Goal: Information Seeking & Learning: Learn about a topic

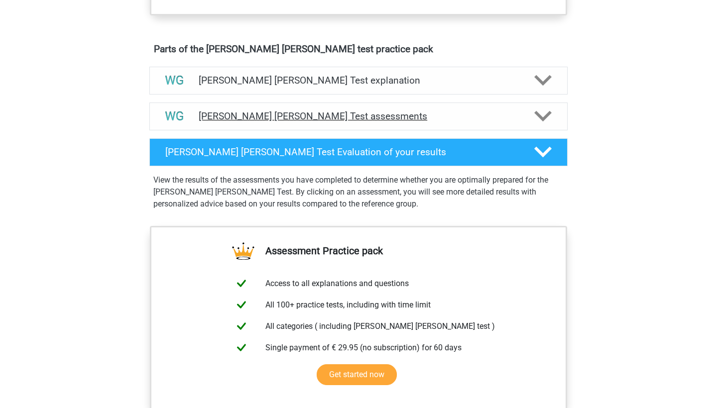
scroll to position [534, 0]
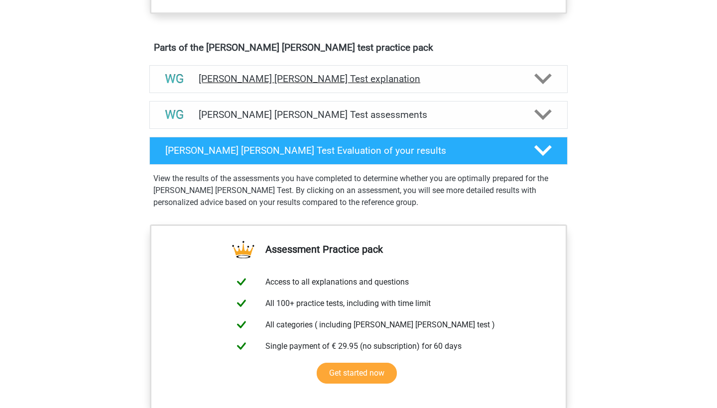
click at [519, 80] on div "Watson Glaser Test explanation" at bounding box center [358, 78] width 335 height 11
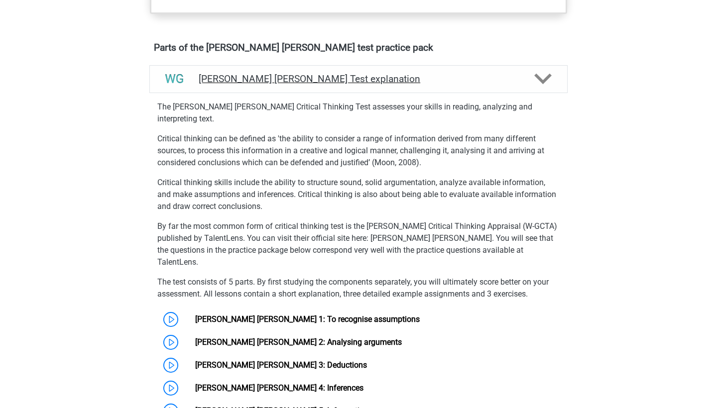
click at [519, 81] on div "Watson Glaser Test explanation" at bounding box center [358, 78] width 335 height 11
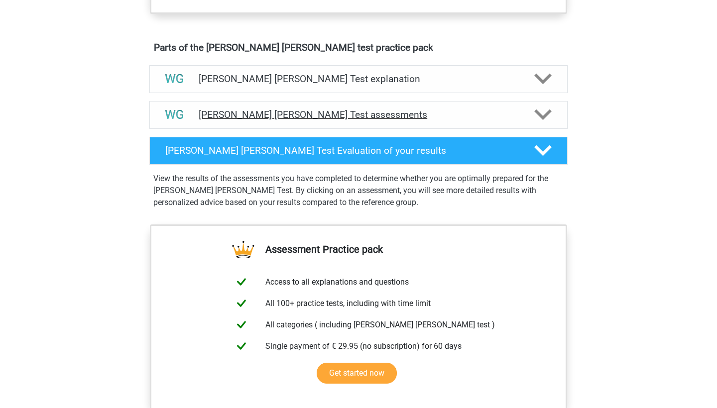
click at [478, 118] on h4 "Watson Glaser Test assessments" at bounding box center [359, 114] width 320 height 11
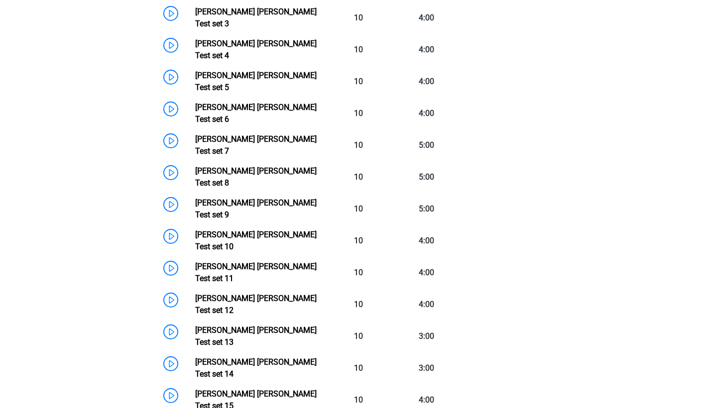
scroll to position [638, 0]
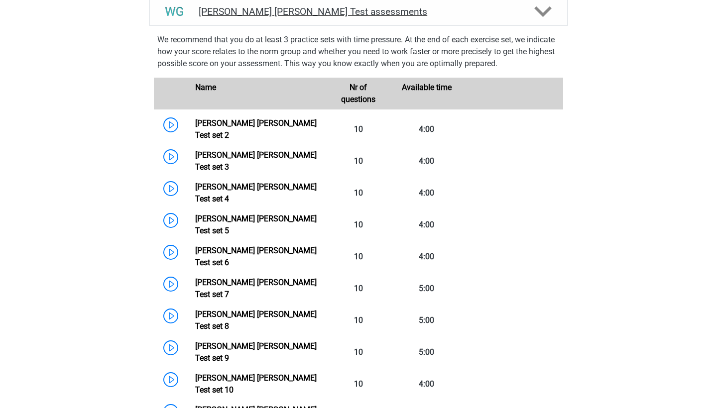
click at [499, 6] on h4 "Watson Glaser Test assessments" at bounding box center [359, 11] width 320 height 11
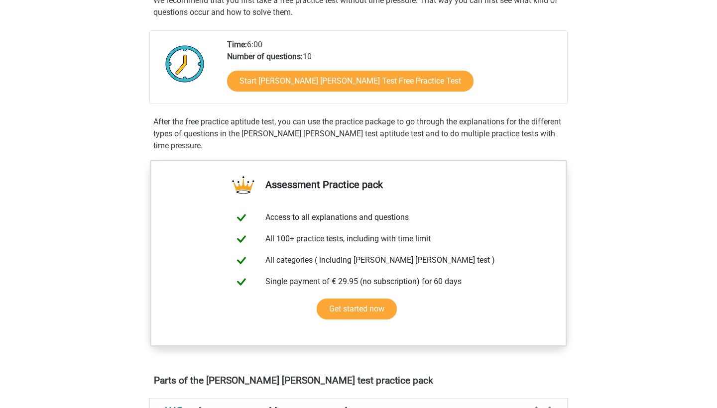
scroll to position [136, 0]
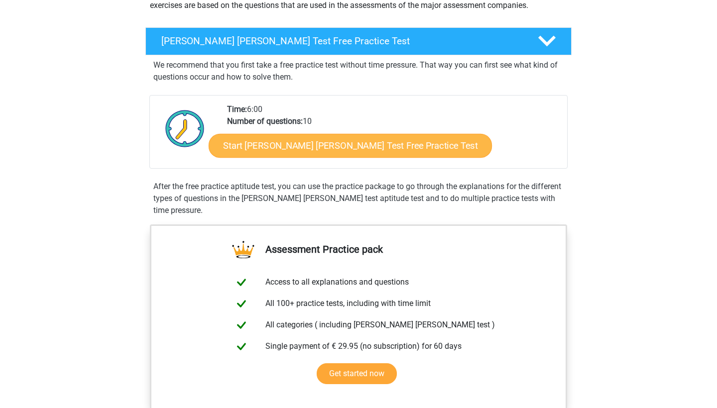
click at [371, 139] on link "Start Watson Glaser Test Free Practice Test" at bounding box center [350, 146] width 283 height 24
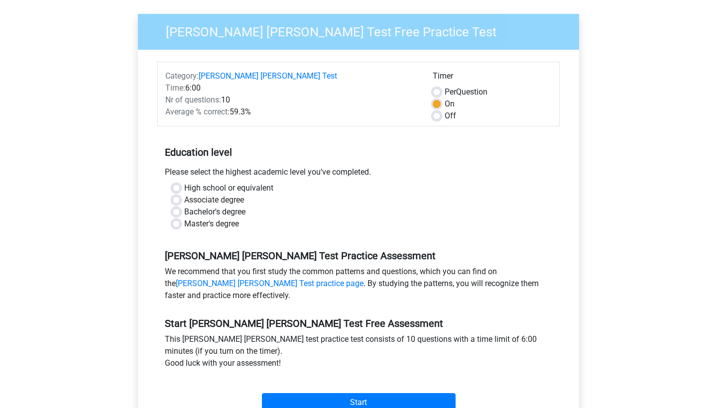
scroll to position [88, 0]
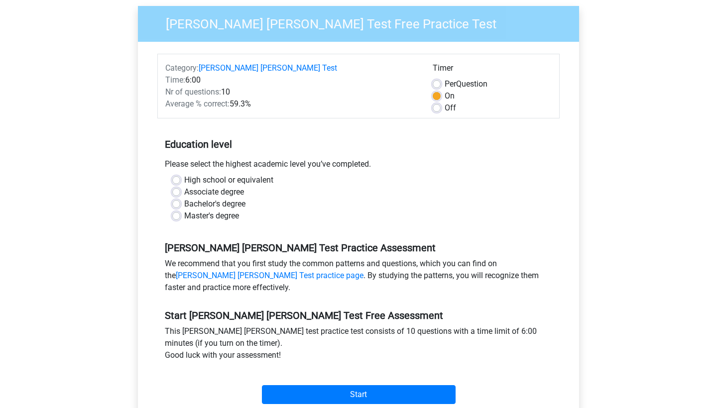
click at [221, 174] on label "High school or equivalent" at bounding box center [228, 180] width 89 height 12
click at [180, 174] on input "High school or equivalent" at bounding box center [176, 179] width 8 height 10
radio input "true"
click at [223, 186] on label "Associate degree" at bounding box center [214, 192] width 60 height 12
click at [180, 186] on input "Associate degree" at bounding box center [176, 191] width 8 height 10
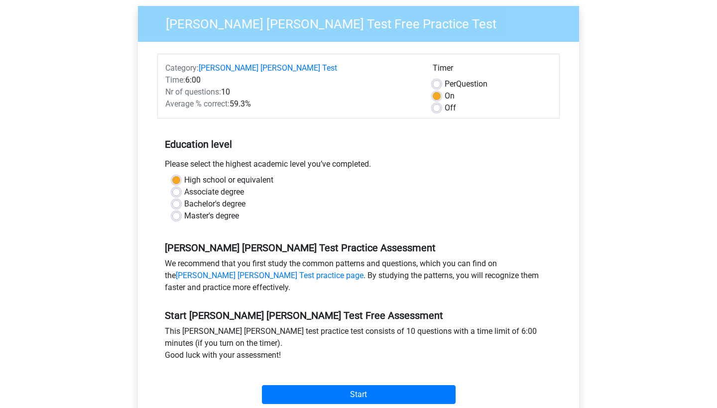
radio input "true"
click at [231, 174] on label "High school or equivalent" at bounding box center [228, 180] width 89 height 12
click at [180, 174] on input "High school or equivalent" at bounding box center [176, 179] width 8 height 10
radio input "true"
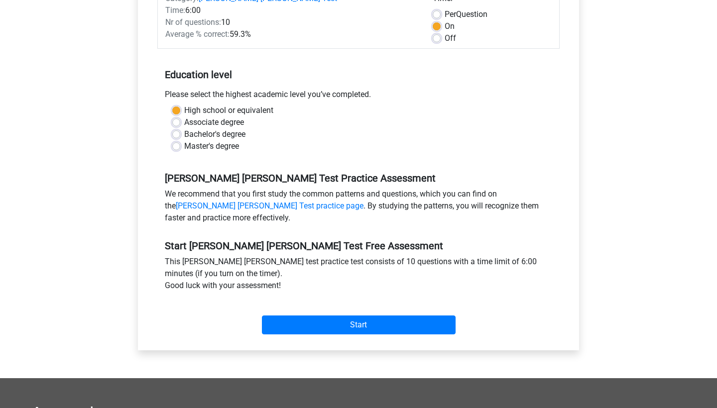
scroll to position [180, 0]
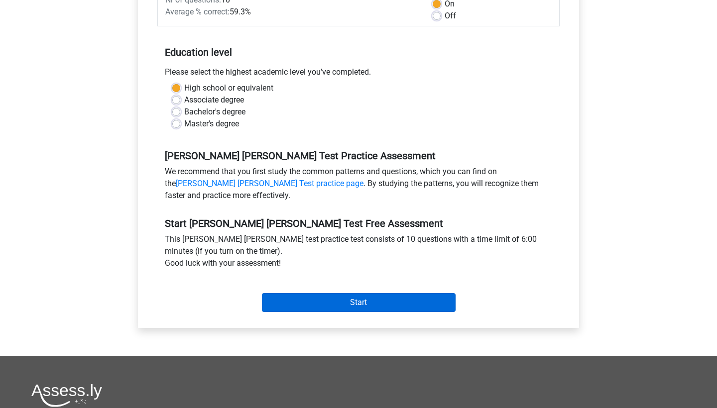
click at [366, 293] on input "Start" at bounding box center [359, 302] width 194 height 19
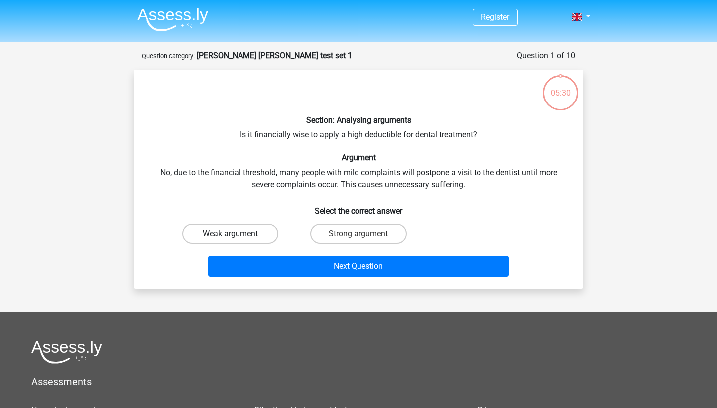
click at [254, 226] on label "Weak argument" at bounding box center [230, 234] width 96 height 20
click at [237, 234] on input "Weak argument" at bounding box center [234, 237] width 6 height 6
radio input "true"
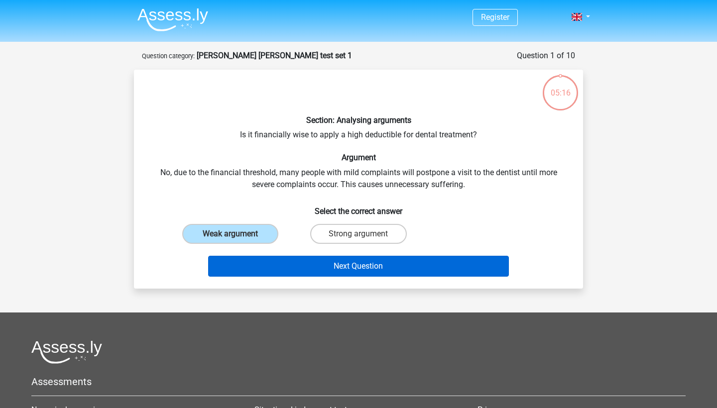
click at [371, 263] on button "Next Question" at bounding box center [358, 266] width 301 height 21
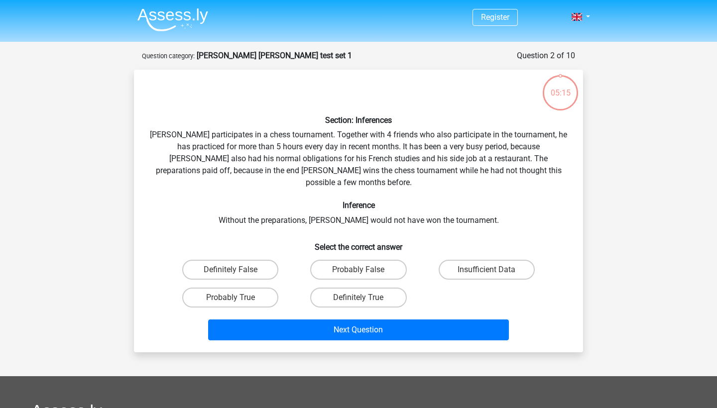
scroll to position [50, 0]
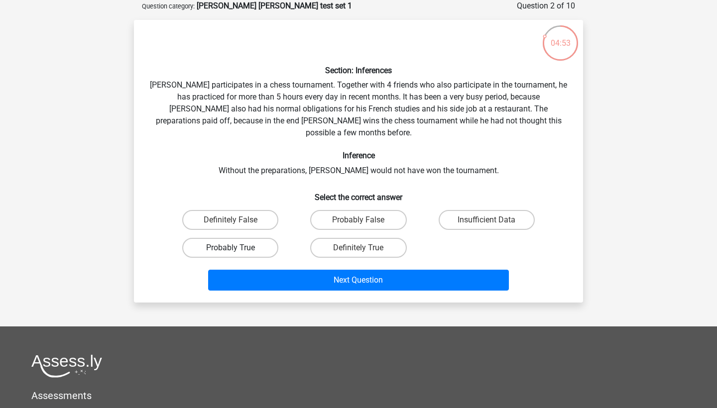
click at [259, 238] on label "Probably True" at bounding box center [230, 248] width 96 height 20
click at [237, 248] on input "Probably True" at bounding box center [234, 251] width 6 height 6
radio input "true"
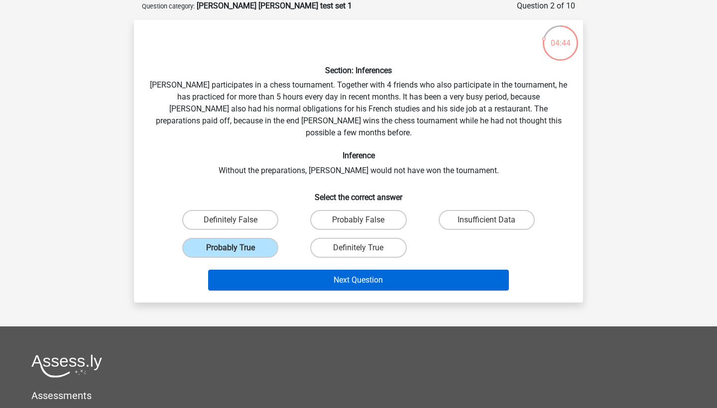
click at [347, 270] on button "Next Question" at bounding box center [358, 280] width 301 height 21
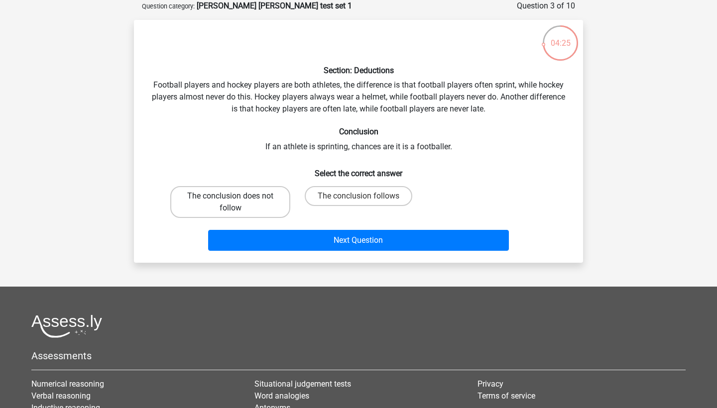
click at [258, 203] on label "The conclusion does not follow" at bounding box center [230, 202] width 120 height 32
click at [237, 203] on input "The conclusion does not follow" at bounding box center [234, 199] width 6 height 6
radio input "true"
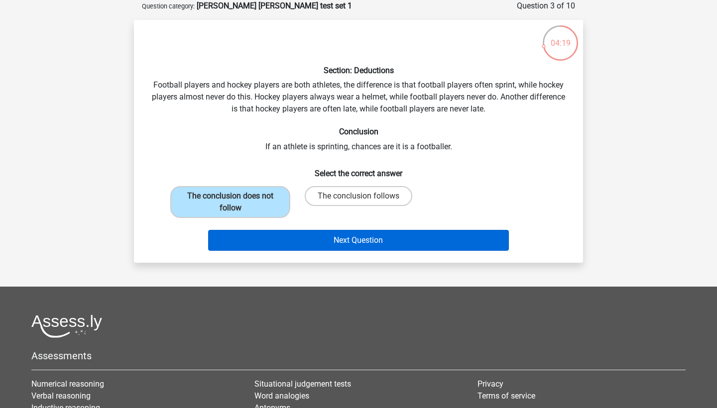
click at [331, 245] on button "Next Question" at bounding box center [358, 240] width 301 height 21
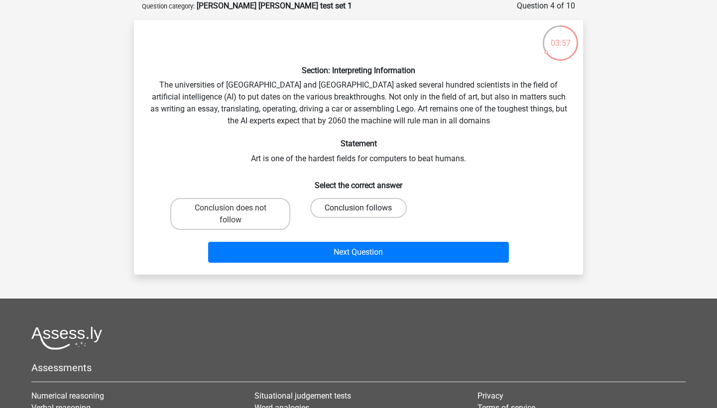
click at [388, 209] on label "Conclusion follows" at bounding box center [358, 208] width 96 height 20
click at [365, 209] on input "Conclusion follows" at bounding box center [362, 211] width 6 height 6
radio input "true"
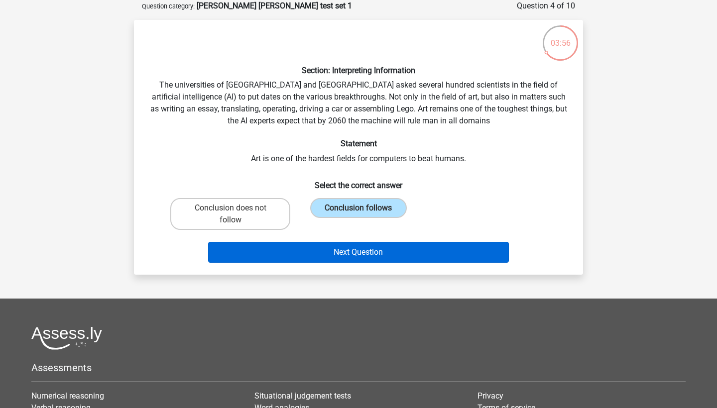
click at [382, 256] on button "Next Question" at bounding box center [358, 252] width 301 height 21
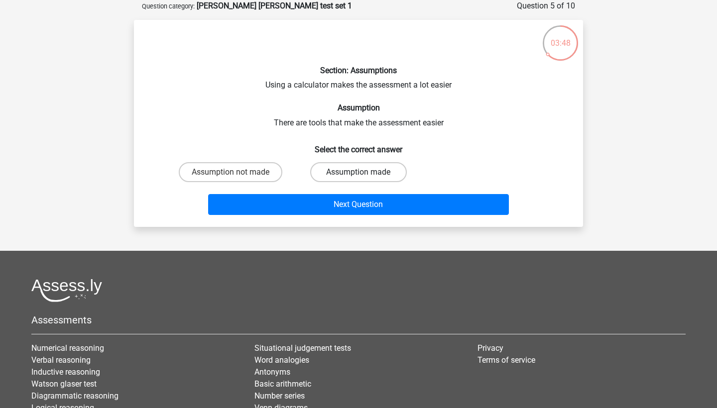
click at [351, 172] on label "Assumption made" at bounding box center [358, 172] width 96 height 20
click at [359, 172] on input "Assumption made" at bounding box center [362, 175] width 6 height 6
radio input "true"
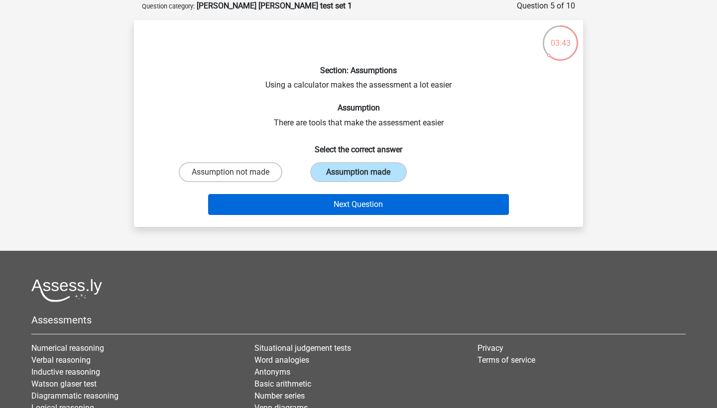
click at [366, 206] on button "Next Question" at bounding box center [358, 204] width 301 height 21
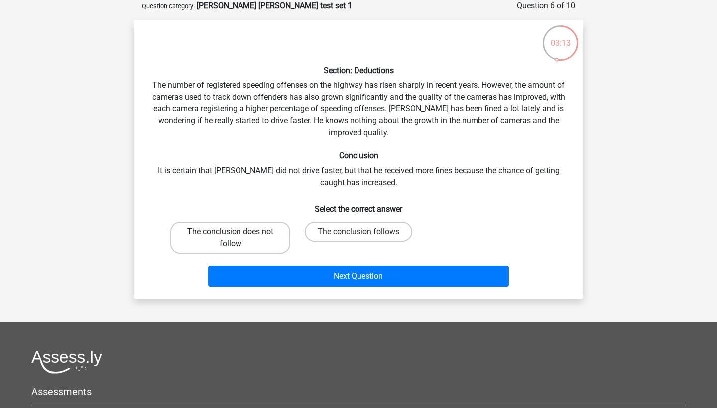
click at [252, 233] on label "The conclusion does not follow" at bounding box center [230, 238] width 120 height 32
click at [237, 233] on input "The conclusion does not follow" at bounding box center [234, 235] width 6 height 6
radio input "true"
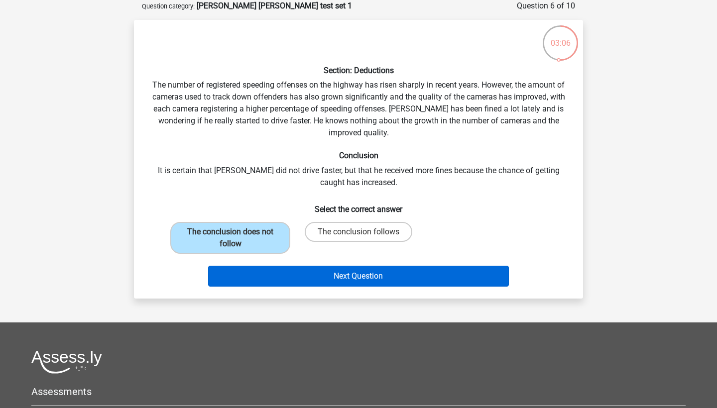
click at [357, 282] on button "Next Question" at bounding box center [358, 276] width 301 height 21
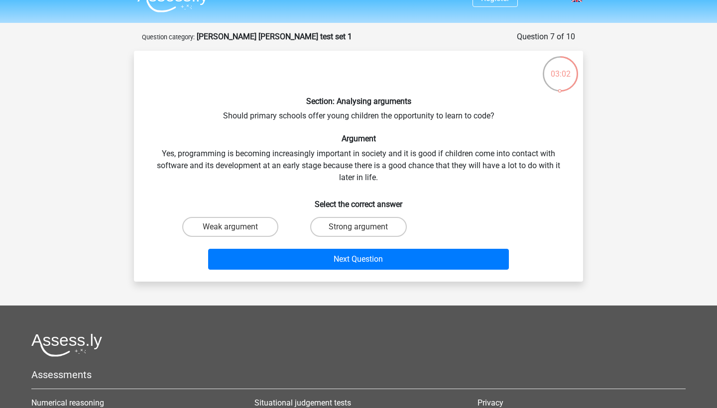
scroll to position [22, 0]
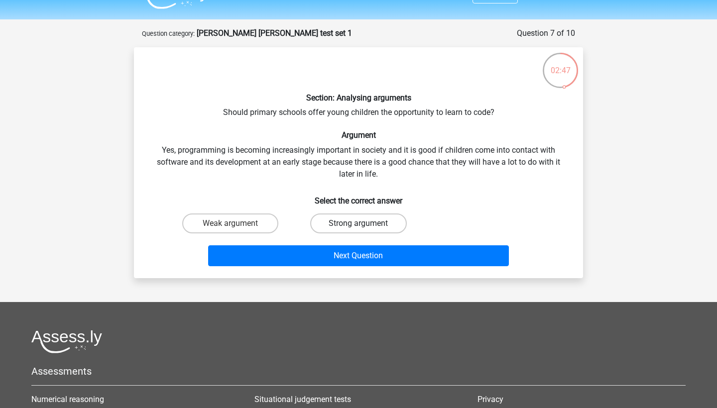
click at [351, 218] on label "Strong argument" at bounding box center [358, 224] width 96 height 20
click at [359, 224] on input "Strong argument" at bounding box center [362, 227] width 6 height 6
radio input "true"
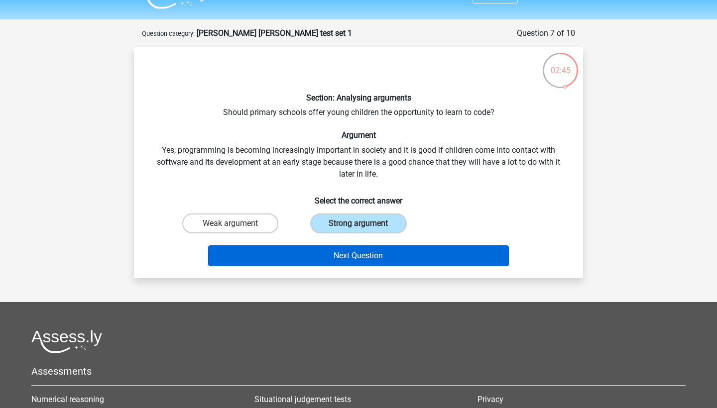
click at [353, 257] on button "Next Question" at bounding box center [358, 256] width 301 height 21
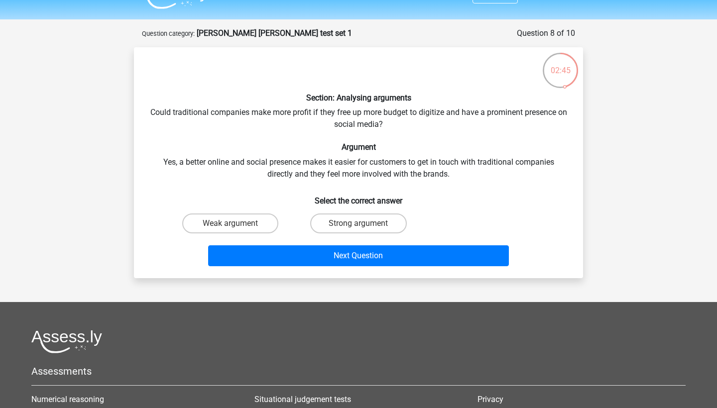
scroll to position [50, 0]
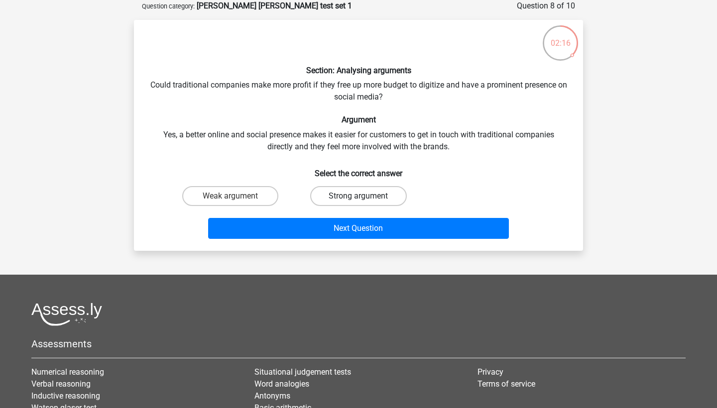
drag, startPoint x: 266, startPoint y: 196, endPoint x: 377, endPoint y: 200, distance: 110.6
click at [378, 200] on div "Weak argument Strong argument" at bounding box center [358, 196] width 385 height 28
click at [374, 198] on label "Strong argument" at bounding box center [358, 196] width 96 height 20
click at [365, 198] on input "Strong argument" at bounding box center [362, 199] width 6 height 6
radio input "true"
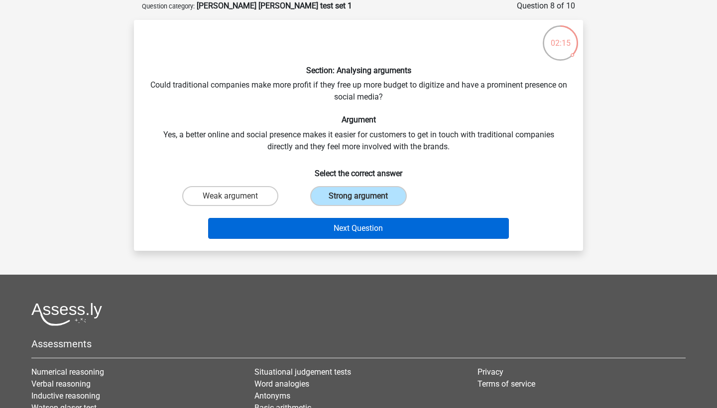
click at [362, 237] on button "Next Question" at bounding box center [358, 228] width 301 height 21
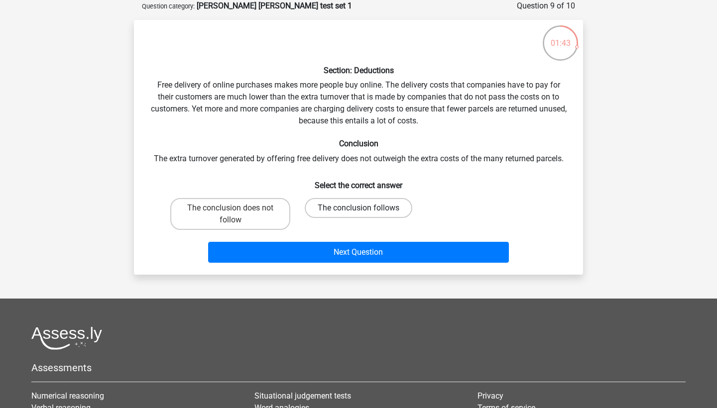
click at [353, 211] on label "The conclusion follows" at bounding box center [359, 208] width 108 height 20
click at [359, 211] on input "The conclusion follows" at bounding box center [362, 211] width 6 height 6
radio input "true"
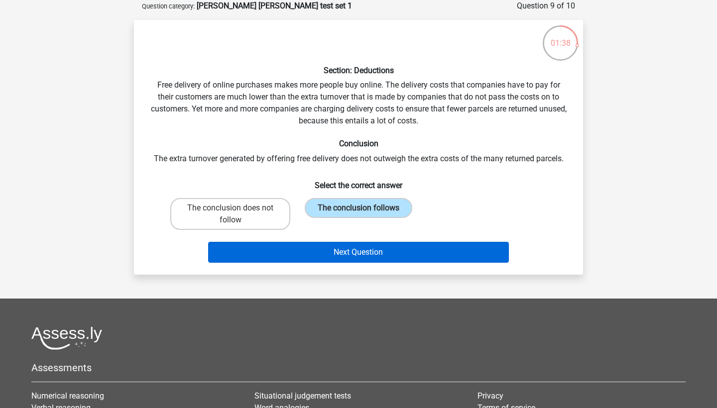
click at [409, 251] on button "Next Question" at bounding box center [358, 252] width 301 height 21
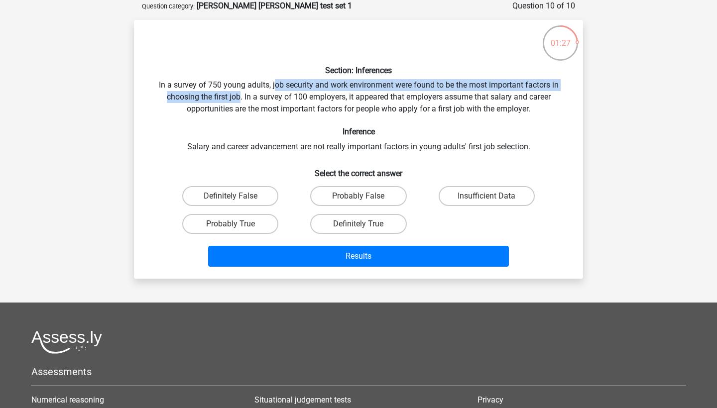
drag, startPoint x: 272, startPoint y: 84, endPoint x: 240, endPoint y: 97, distance: 35.5
click at [240, 97] on div "Section: Inferences In a survey of 750 young adults, job security and work envi…" at bounding box center [358, 149] width 441 height 243
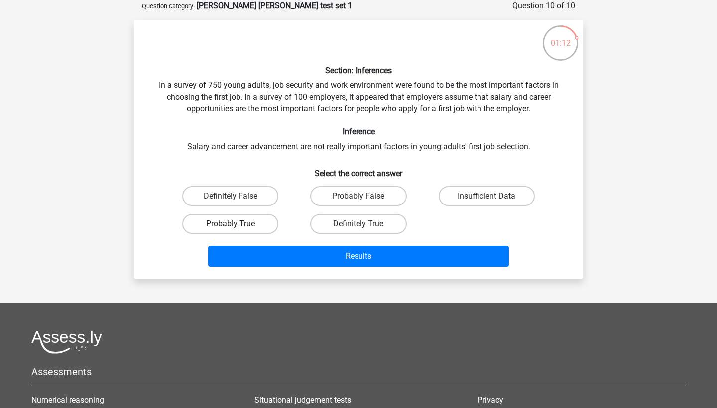
click at [264, 221] on label "Probably True" at bounding box center [230, 224] width 96 height 20
click at [237, 224] on input "Probably True" at bounding box center [234, 227] width 6 height 6
radio input "true"
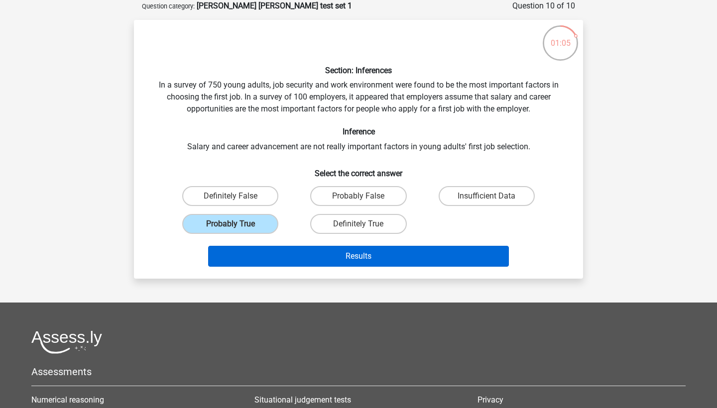
click at [347, 260] on button "Results" at bounding box center [358, 256] width 301 height 21
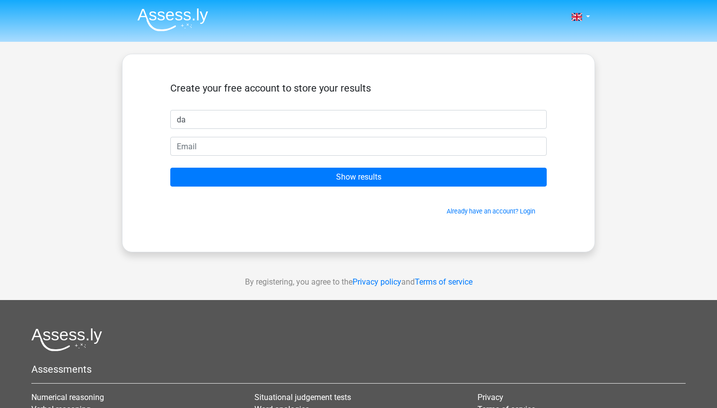
type input "d"
type input "Dan Taylor"
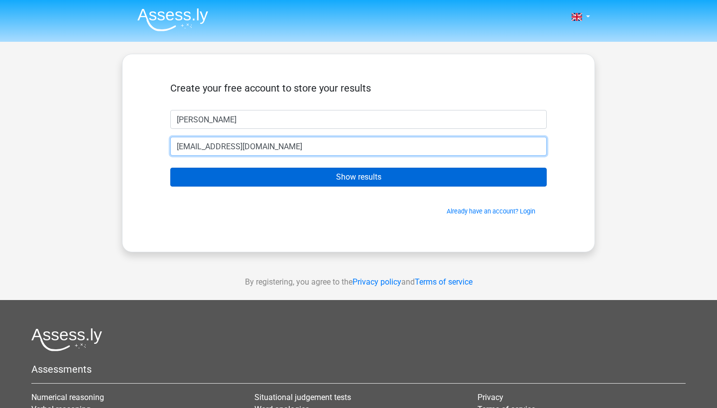
type input "dant4607@gmail.com"
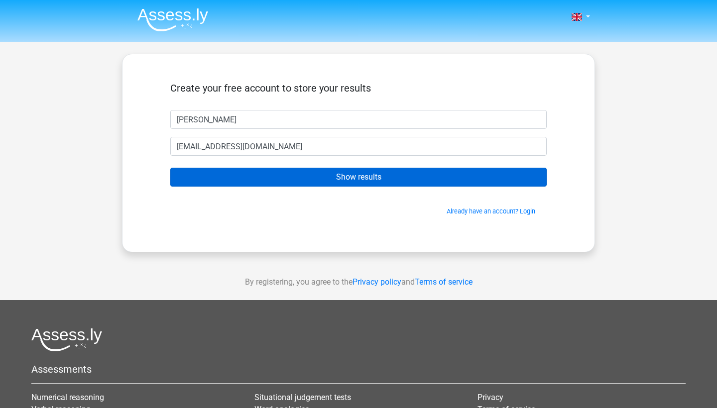
click at [399, 178] on input "Show results" at bounding box center [358, 177] width 377 height 19
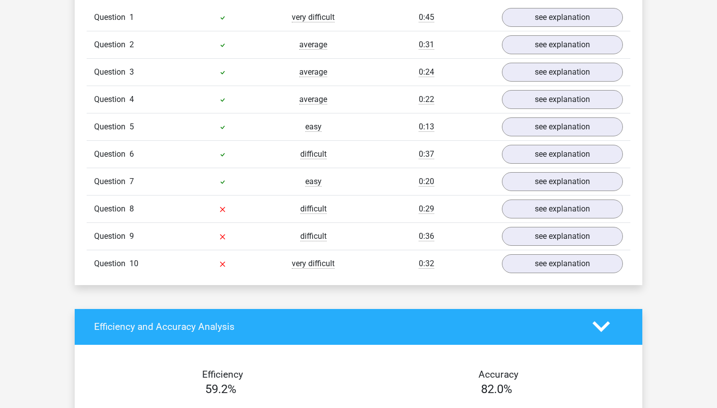
scroll to position [841, 0]
click at [579, 205] on link "see explanation" at bounding box center [562, 209] width 139 height 22
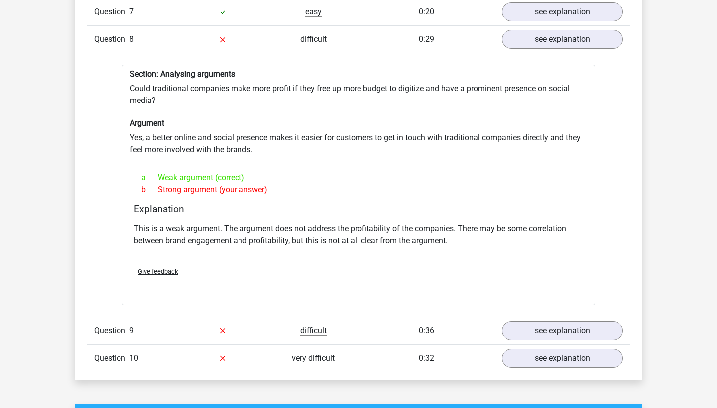
scroll to position [1015, 0]
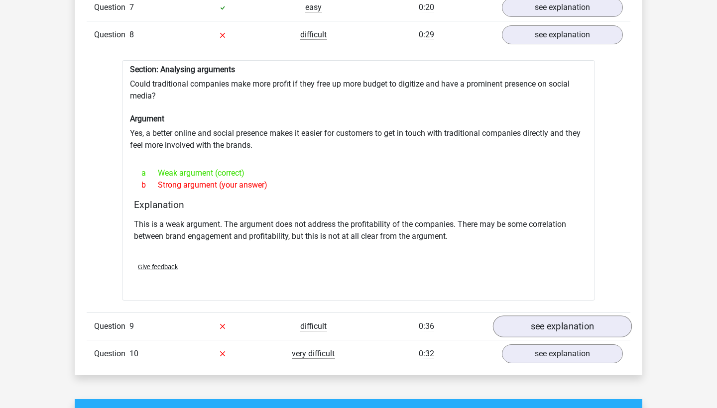
click at [572, 329] on link "see explanation" at bounding box center [562, 327] width 139 height 22
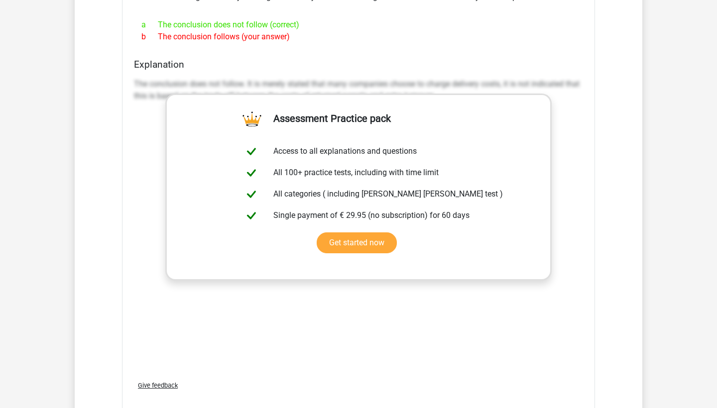
scroll to position [1693, 0]
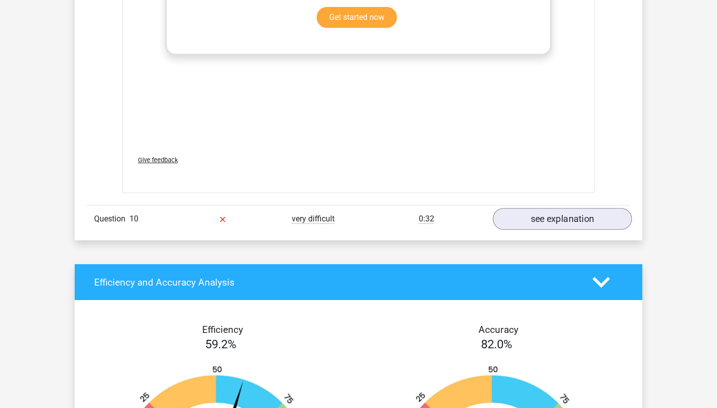
click at [570, 208] on link "see explanation" at bounding box center [562, 219] width 139 height 22
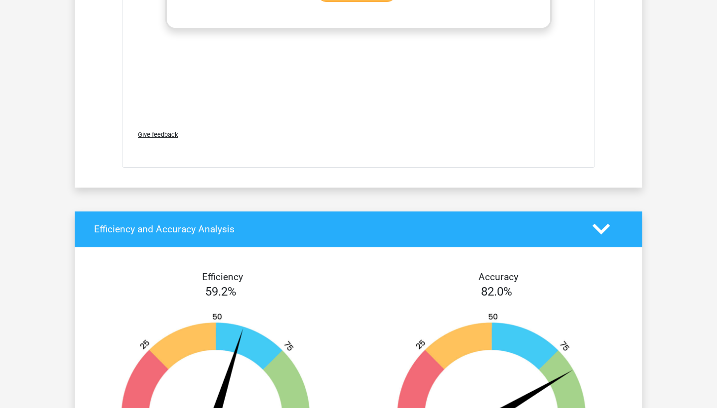
scroll to position [2235, 0]
